Goal: Information Seeking & Learning: Check status

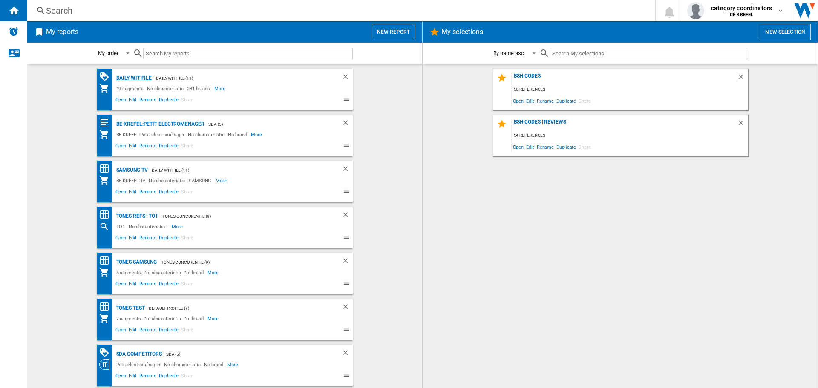
click at [132, 77] on div "Daily WIT file" at bounding box center [133, 78] width 38 height 11
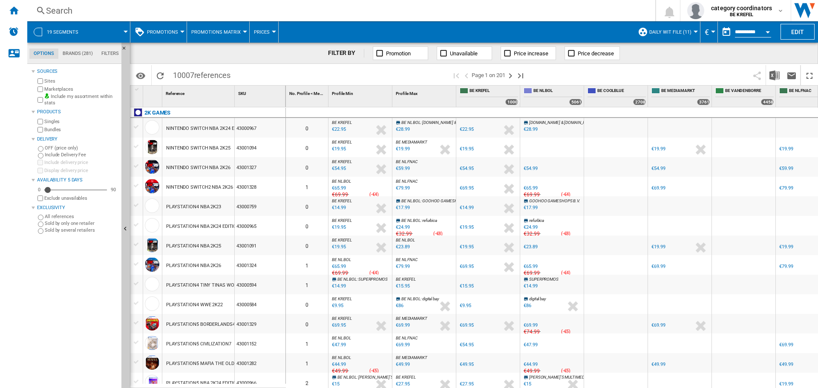
click at [174, 35] on span "Promotions" at bounding box center [162, 32] width 31 height 6
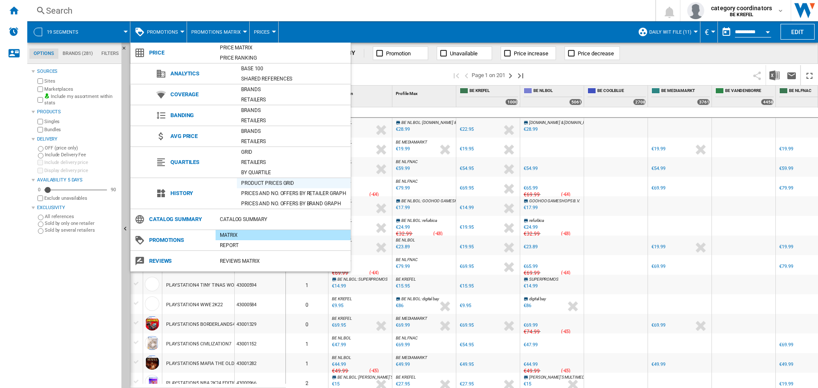
click at [254, 182] on div "Product prices grid" at bounding box center [294, 183] width 114 height 9
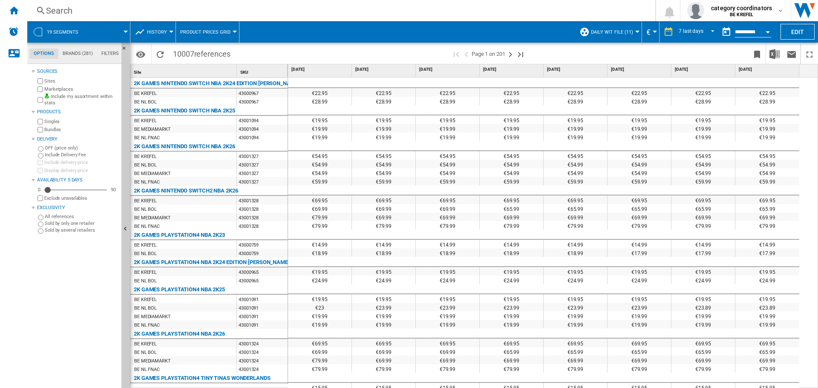
click at [42, 10] on ng-md-icon at bounding box center [41, 11] width 10 height 11
click at [71, 12] on div "Search" at bounding box center [339, 11] width 587 height 12
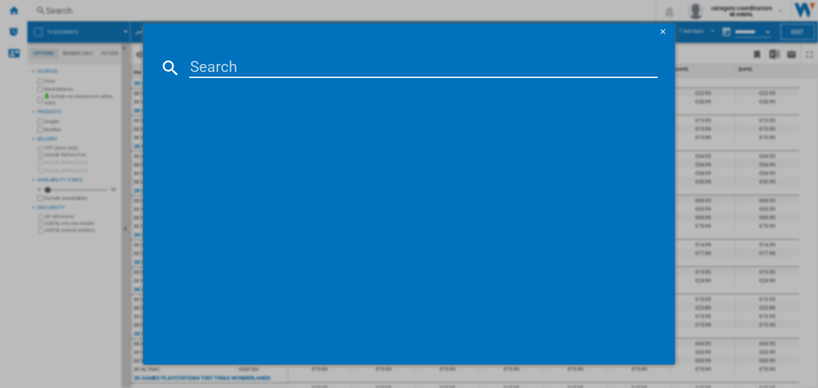
click at [214, 67] on input at bounding box center [423, 68] width 469 height 20
paste input "12006654"
type input "12006654"
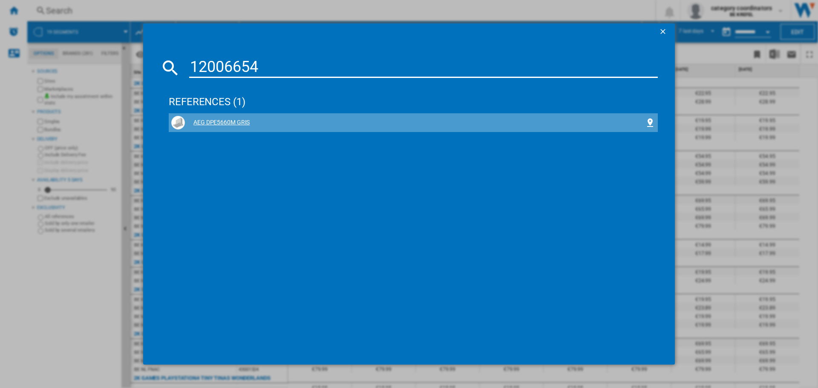
click at [236, 124] on div "AEG DPE5660M GRIS" at bounding box center [415, 123] width 460 height 9
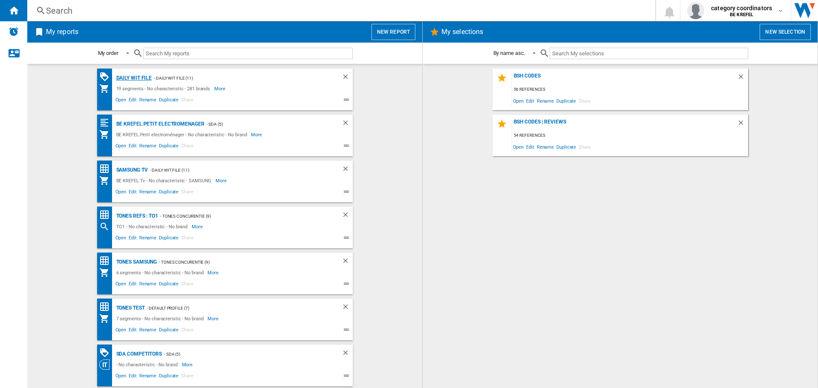
click at [121, 75] on div "Daily WIT file" at bounding box center [133, 78] width 38 height 11
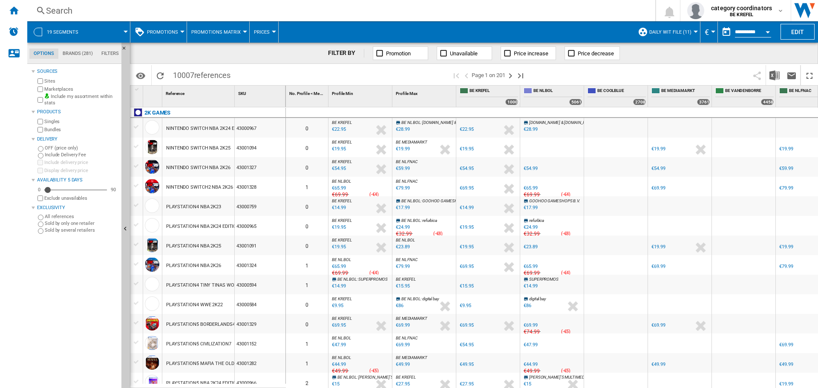
click at [87, 338] on div "Sources Sites Marketplaces Include my assortment within stats Products Singles …" at bounding box center [75, 227] width 87 height 322
click at [66, 14] on div "Search" at bounding box center [339, 11] width 587 height 12
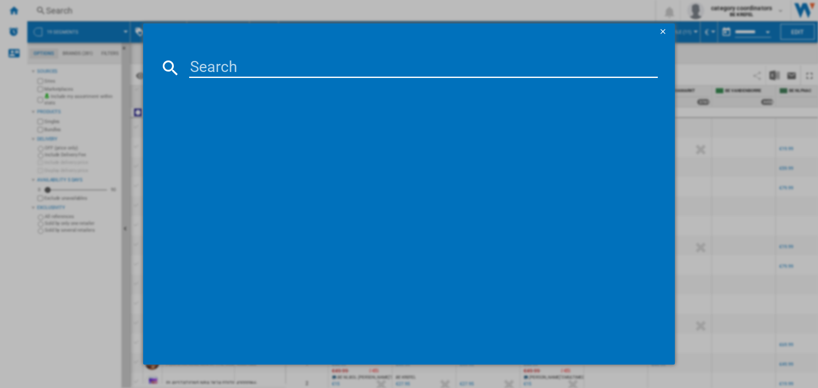
click at [661, 30] on ng-md-icon "getI18NText('BUTTONS.CLOSE_DIALOG')" at bounding box center [664, 32] width 10 height 10
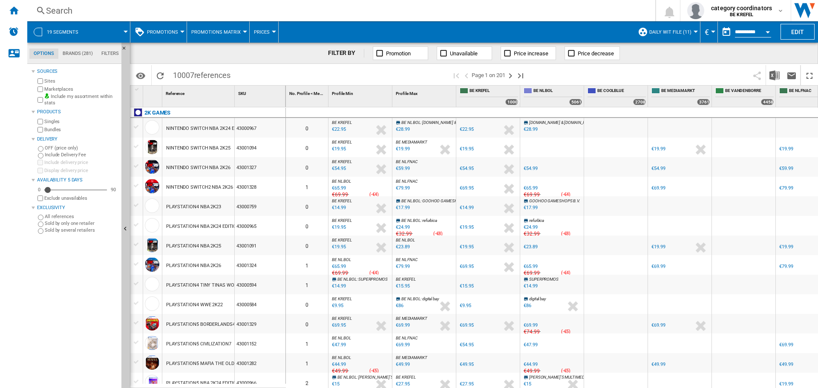
click at [174, 30] on span "Promotions" at bounding box center [162, 32] width 31 height 6
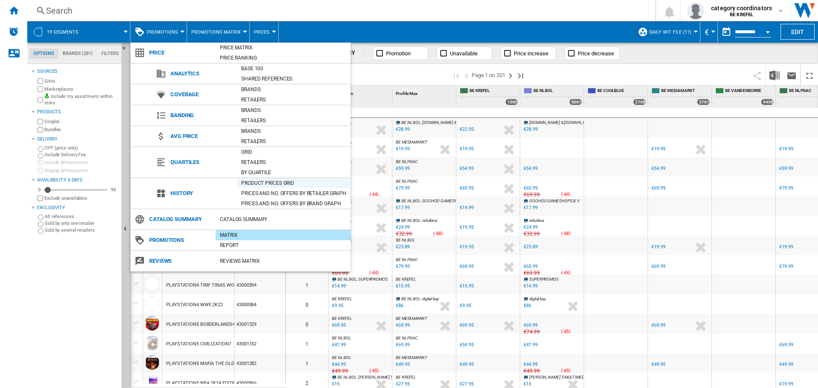
click at [257, 182] on div "Product prices grid" at bounding box center [294, 183] width 114 height 9
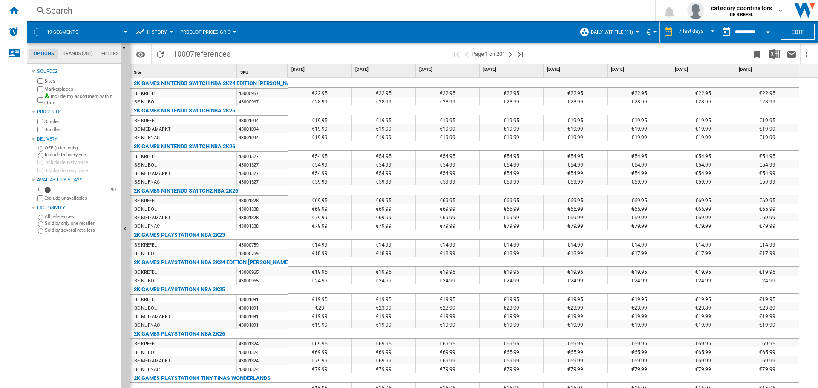
click at [77, 7] on div "Search" at bounding box center [339, 11] width 587 height 12
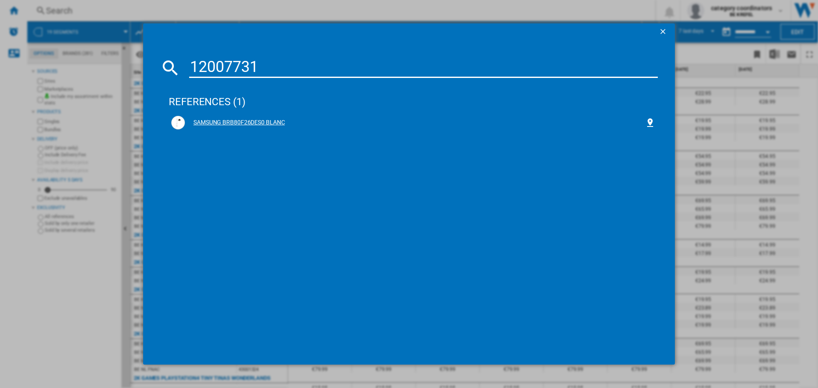
type input "12007731"
click at [254, 119] on div "SAMSUNG BRB80F26DES0 BLANC" at bounding box center [415, 123] width 460 height 9
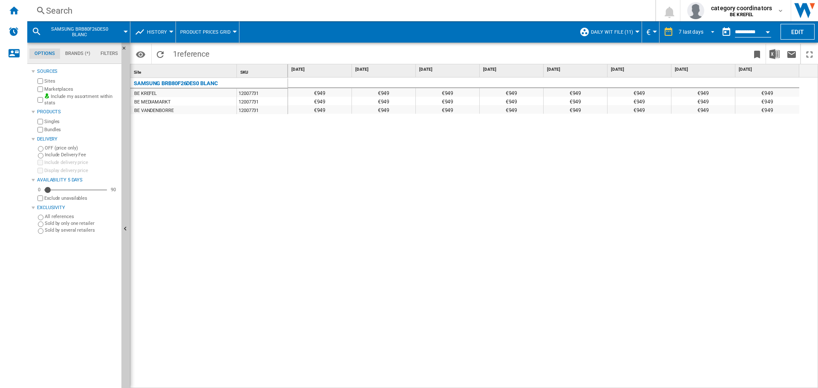
click at [697, 27] on md-select-value "7 last days" at bounding box center [698, 32] width 40 height 13
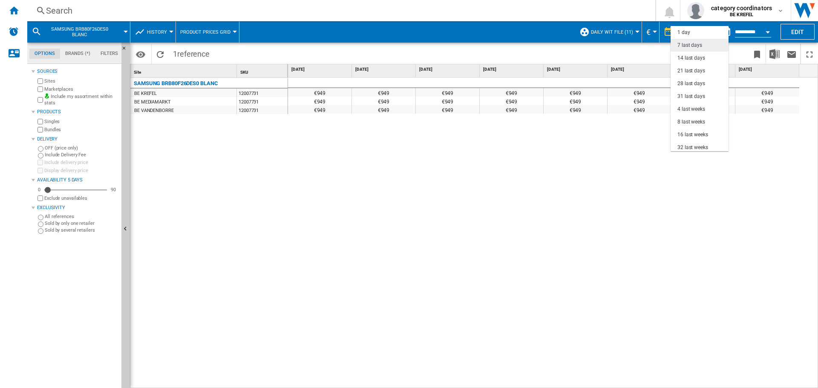
scroll to position [13, 0]
click at [694, 94] on div "4 last weeks" at bounding box center [692, 96] width 28 height 7
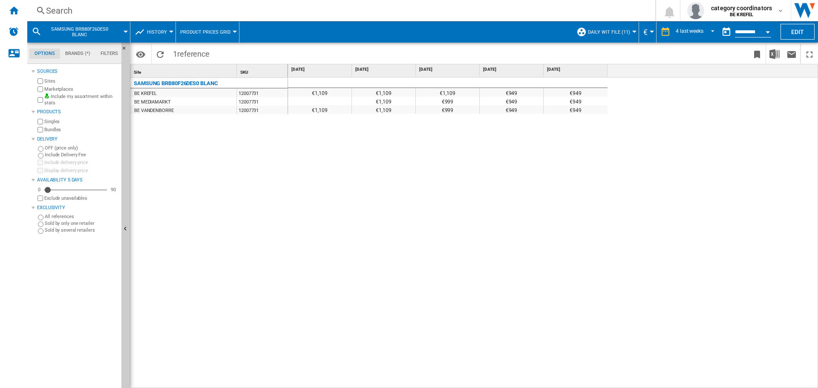
click at [70, 16] on div "Search" at bounding box center [339, 11] width 587 height 12
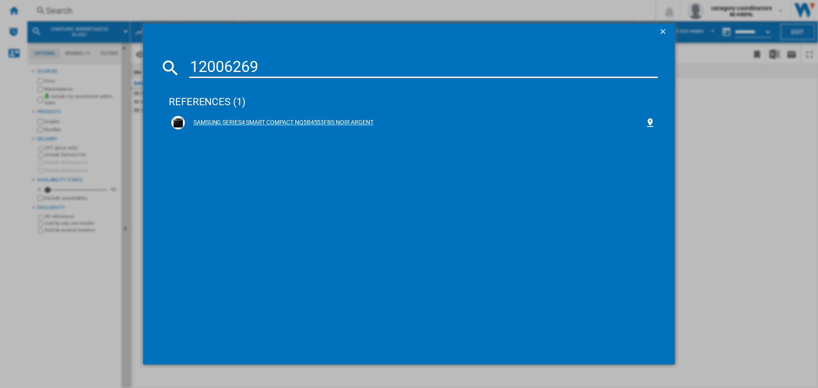
type input "12006269"
click at [248, 120] on div "SAMSUNG SERIES4 SMART COMPACT NQ5B4553FBS NOIR ARGENT" at bounding box center [415, 123] width 460 height 9
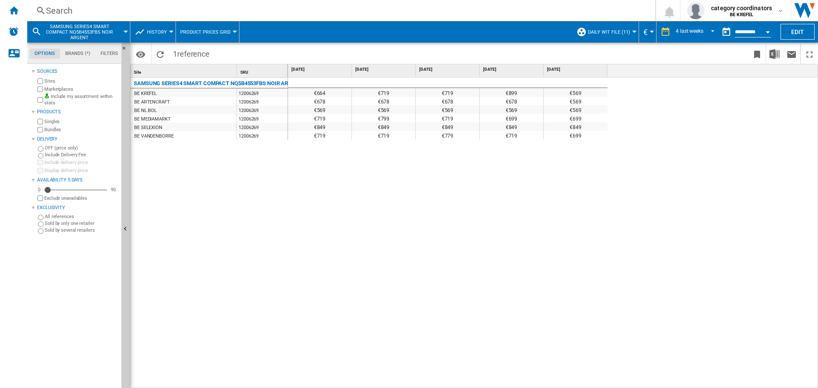
click at [581, 139] on div "€699" at bounding box center [576, 135] width 64 height 9
click at [585, 114] on div "€699" at bounding box center [576, 118] width 64 height 9
click at [492, 315] on div "€664 €719 €719 €899 €569 €678 €678 €678 €678 €569 €569 €569 €569 €569 €569 €719…" at bounding box center [553, 233] width 531 height 311
click at [681, 31] on div "4 last weeks" at bounding box center [690, 32] width 28 height 6
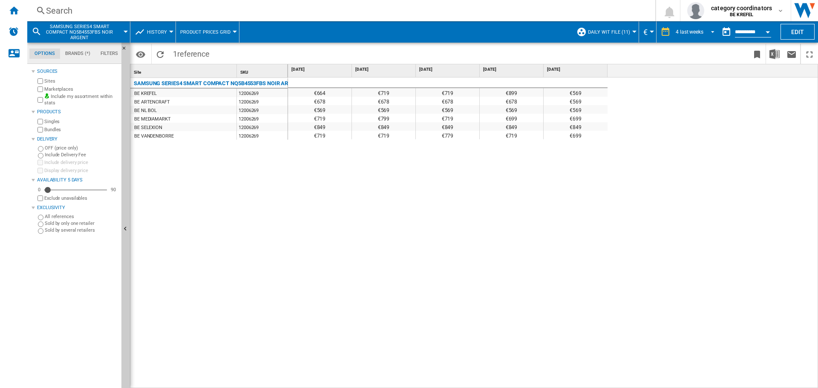
click at [691, 32] on div "4 last weeks" at bounding box center [690, 32] width 28 height 6
click at [663, 165] on div "€664 €719 €719 €899 €569 €678 €678 €678 €678 €569 €569 €569 €569 €569 €569 €719…" at bounding box center [553, 233] width 531 height 311
click at [698, 32] on div "4 last weeks" at bounding box center [690, 32] width 28 height 6
click at [704, 28] on md-select-value "4 last weeks" at bounding box center [696, 32] width 43 height 13
click at [711, 28] on span "REPORTS.WIZARD.STEPS.REPORT.STEPS.REPORT_OPTIONS.PERIOD: 4 last weeks" at bounding box center [711, 31] width 10 height 8
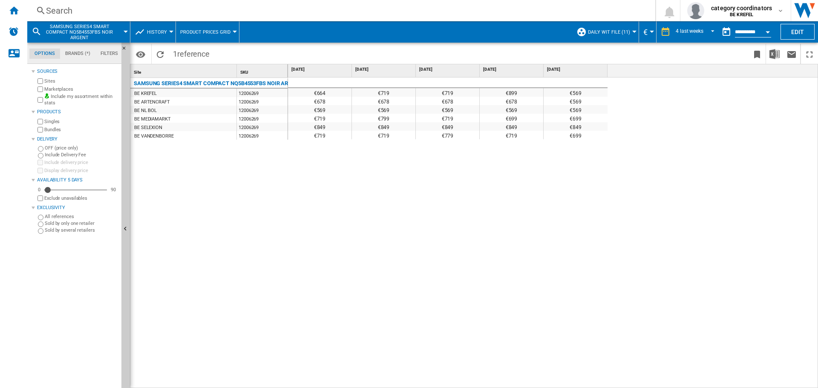
click at [596, 30] on span "Daily WIT File (11)" at bounding box center [609, 32] width 42 height 6
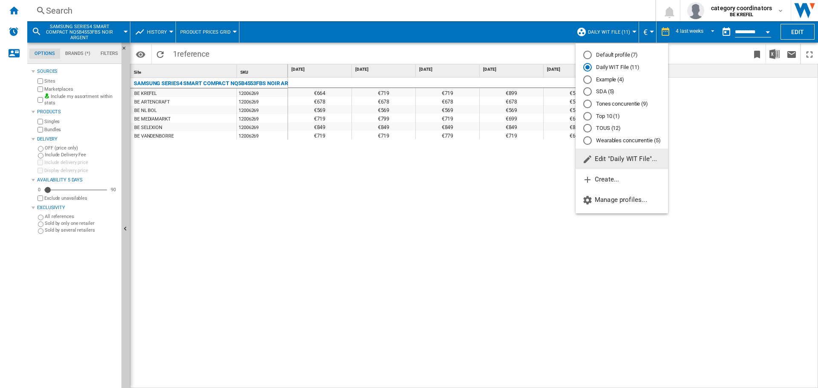
click at [742, 93] on md-backdrop at bounding box center [409, 194] width 818 height 388
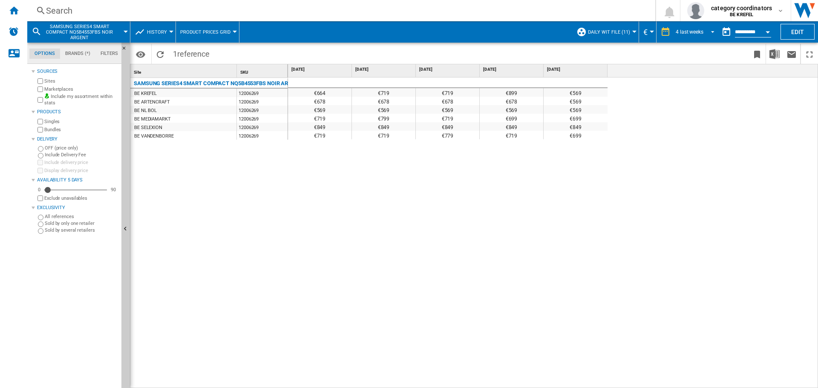
click at [689, 31] on div "4 last weeks" at bounding box center [690, 32] width 28 height 6
click at [667, 31] on ng-md-icon at bounding box center [666, 31] width 10 height 10
click at [662, 33] on ng-md-icon at bounding box center [666, 31] width 10 height 10
click at [685, 32] on div "4 last weeks" at bounding box center [690, 32] width 28 height 6
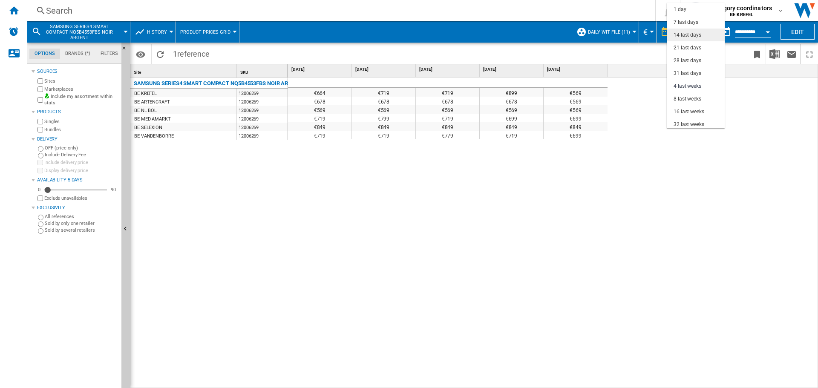
click at [688, 32] on div "14 last days" at bounding box center [688, 35] width 28 height 7
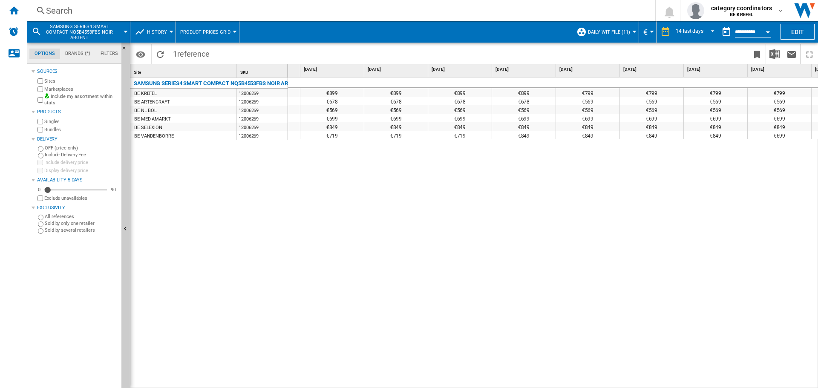
scroll to position [0, 428]
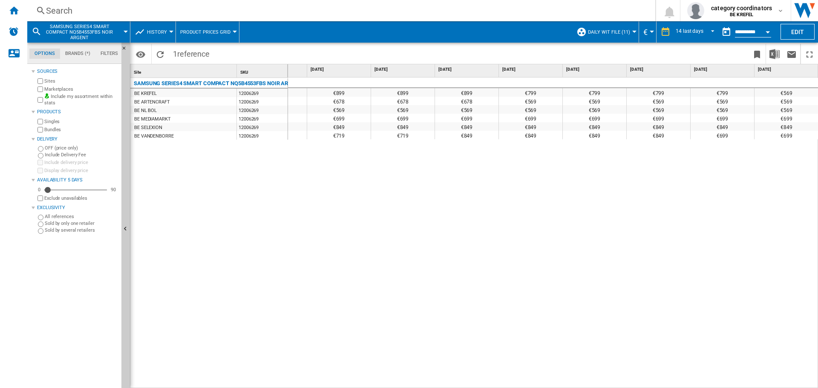
click at [192, 328] on div "SAMSUNG SERIES4 SMART COMPACT NQ5B4553FBS NOIR ARGENT BE KREFEL 12006269 BE ART…" at bounding box center [209, 231] width 158 height 307
